Goal: Entertainment & Leisure: Consume media (video, audio)

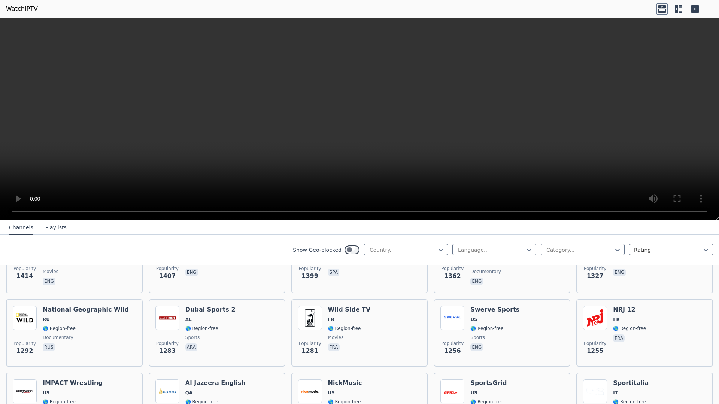
scroll to position [803, 0]
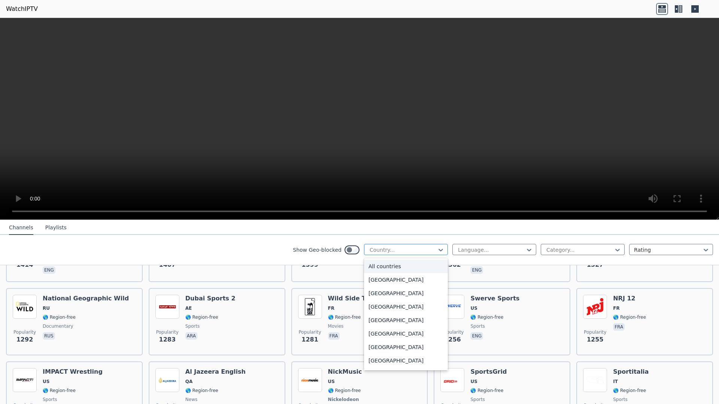
click at [396, 254] on div "Country..." at bounding box center [406, 249] width 84 height 11
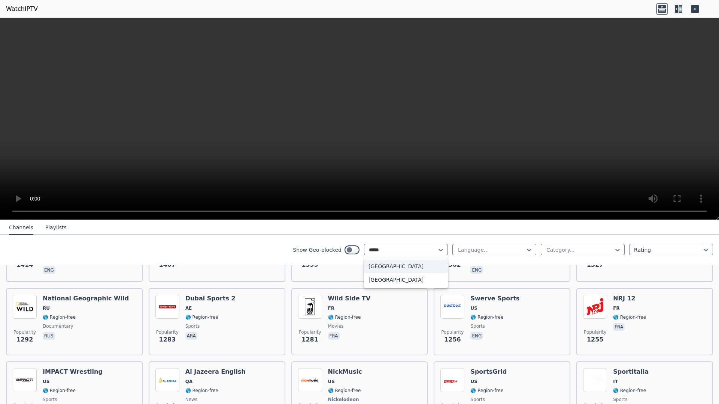
type input "******"
click at [384, 264] on div "[GEOGRAPHIC_DATA]" at bounding box center [406, 266] width 84 height 13
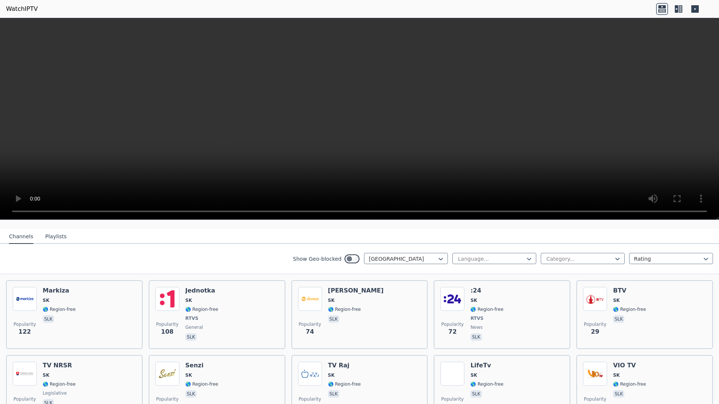
scroll to position [76, 0]
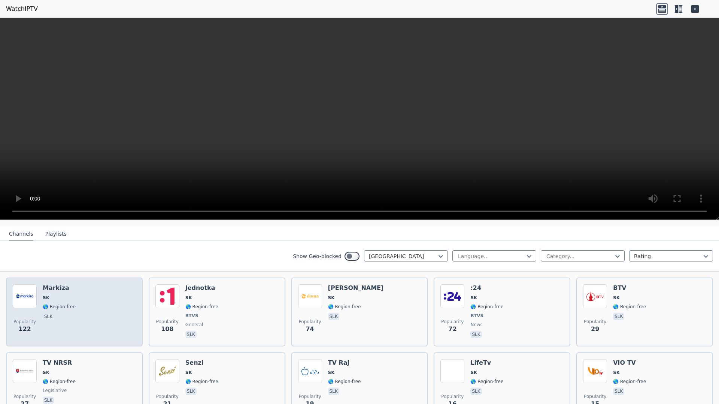
click at [99, 295] on div "Popularity 122 Markiza SK 🌎 Region-free slk" at bounding box center [74, 311] width 123 height 55
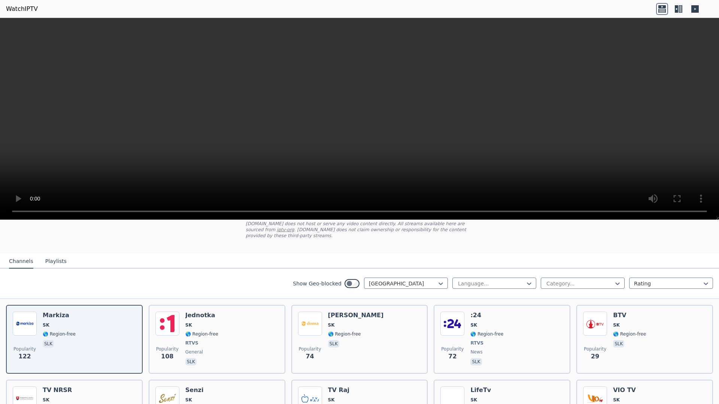
scroll to position [15, 0]
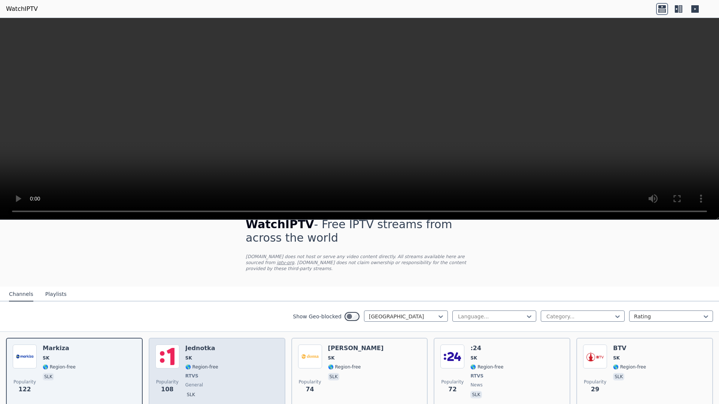
click at [200, 347] on h6 "Jednotka" at bounding box center [201, 348] width 33 height 7
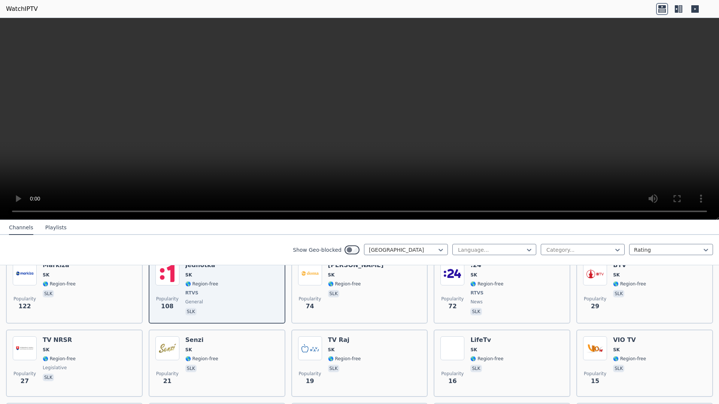
scroll to position [0, 0]
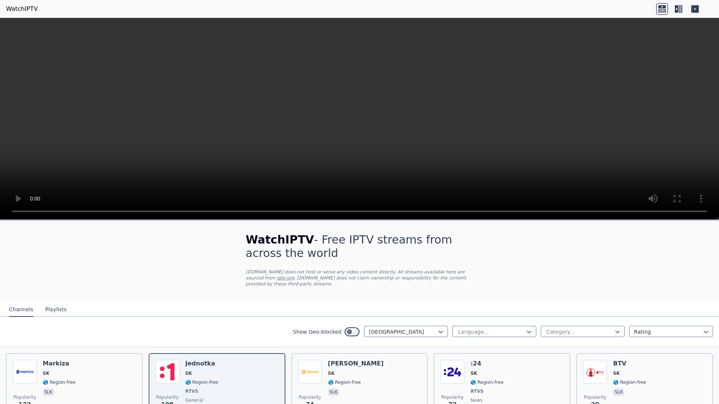
click at [45, 305] on button "Playlists" at bounding box center [55, 310] width 21 height 14
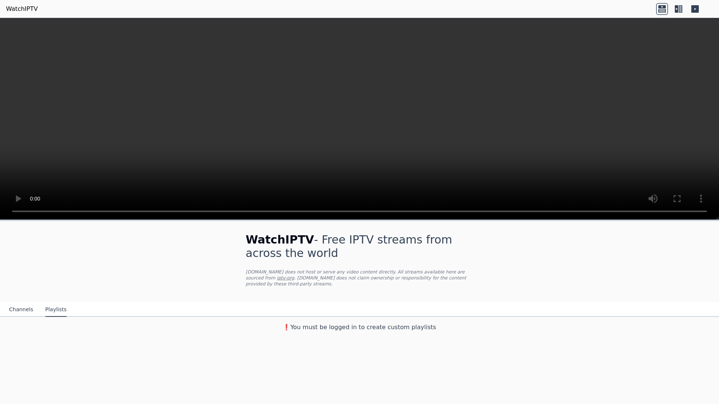
click at [25, 308] on button "Channels" at bounding box center [21, 310] width 24 height 14
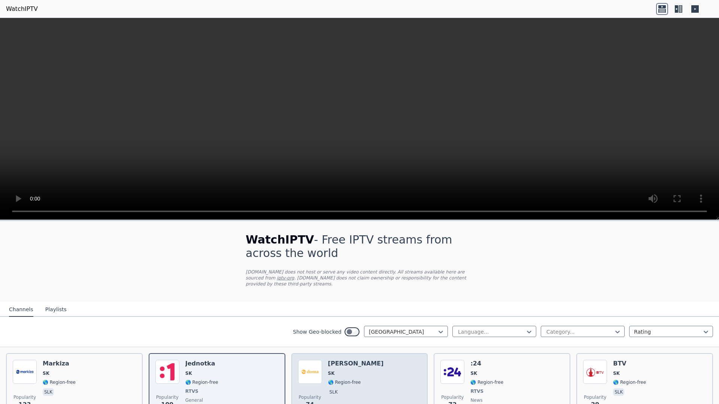
click at [398, 363] on div "Popularity 74 Markiza Doma SK 🌎 Region-free slk" at bounding box center [359, 387] width 123 height 55
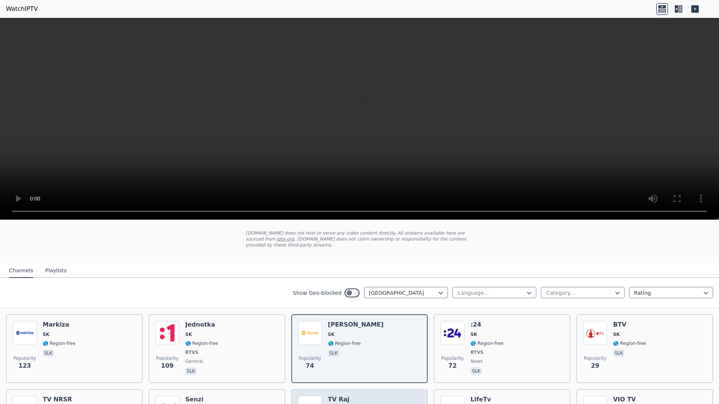
scroll to position [28, 0]
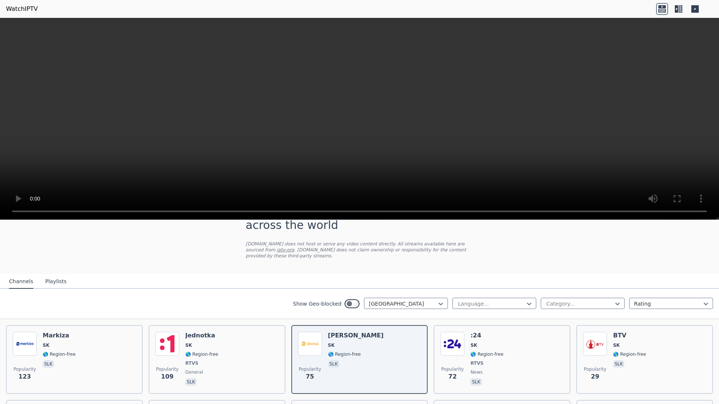
click at [277, 252] on link "iptv-org" at bounding box center [286, 249] width 18 height 5
